Goal: Information Seeking & Learning: Learn about a topic

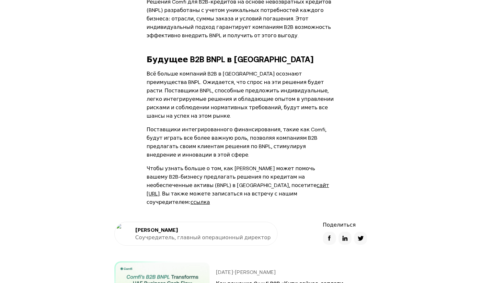
scroll to position [1134, 0]
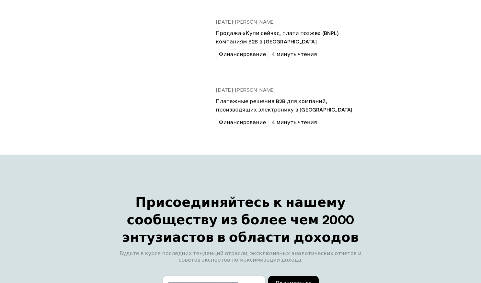
scroll to position [1393, 0]
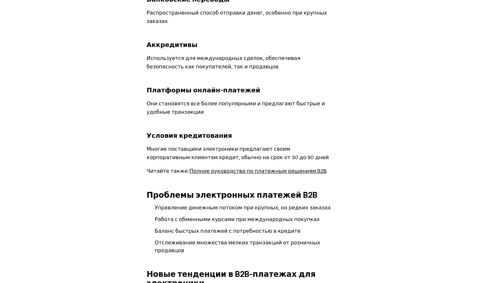
scroll to position [745, 0]
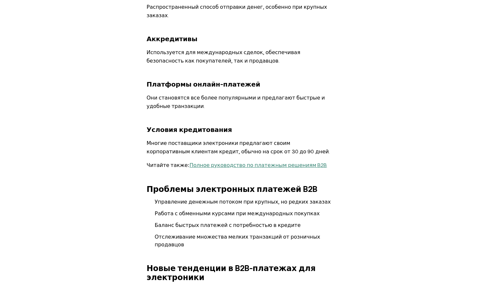
click at [304, 162] on font "Полное руководство по платежным решениям B2B" at bounding box center [257, 165] width 137 height 6
